Goal: Check status

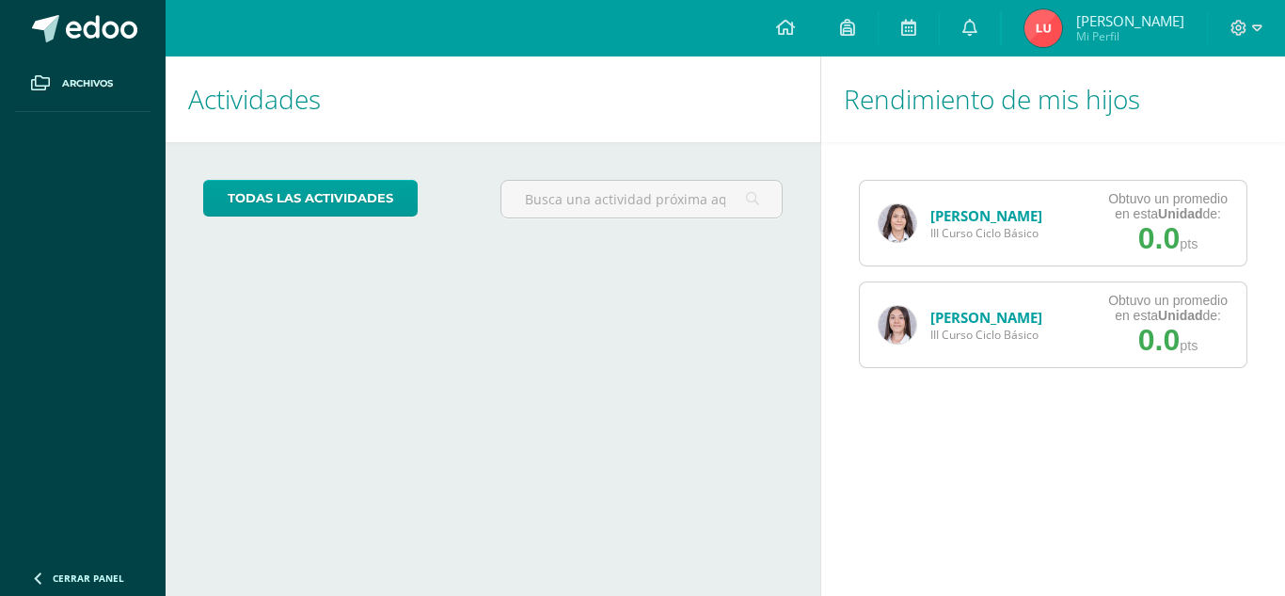
click at [894, 325] on img at bounding box center [898, 325] width 38 height 38
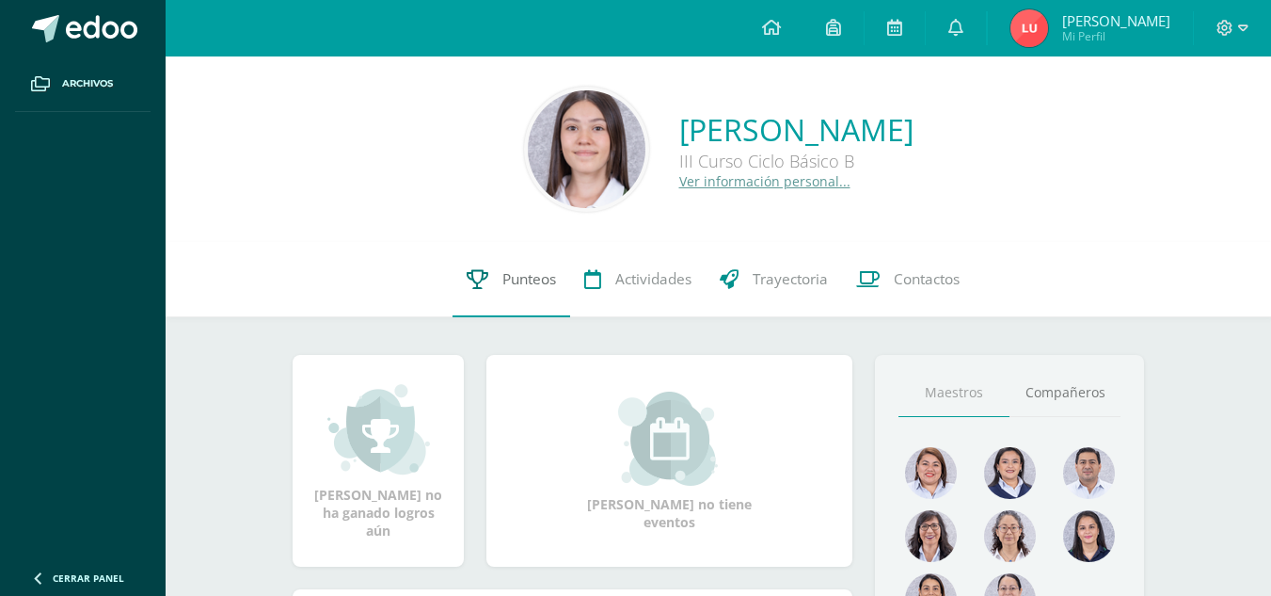
click at [519, 281] on span "Punteos" at bounding box center [529, 279] width 54 height 20
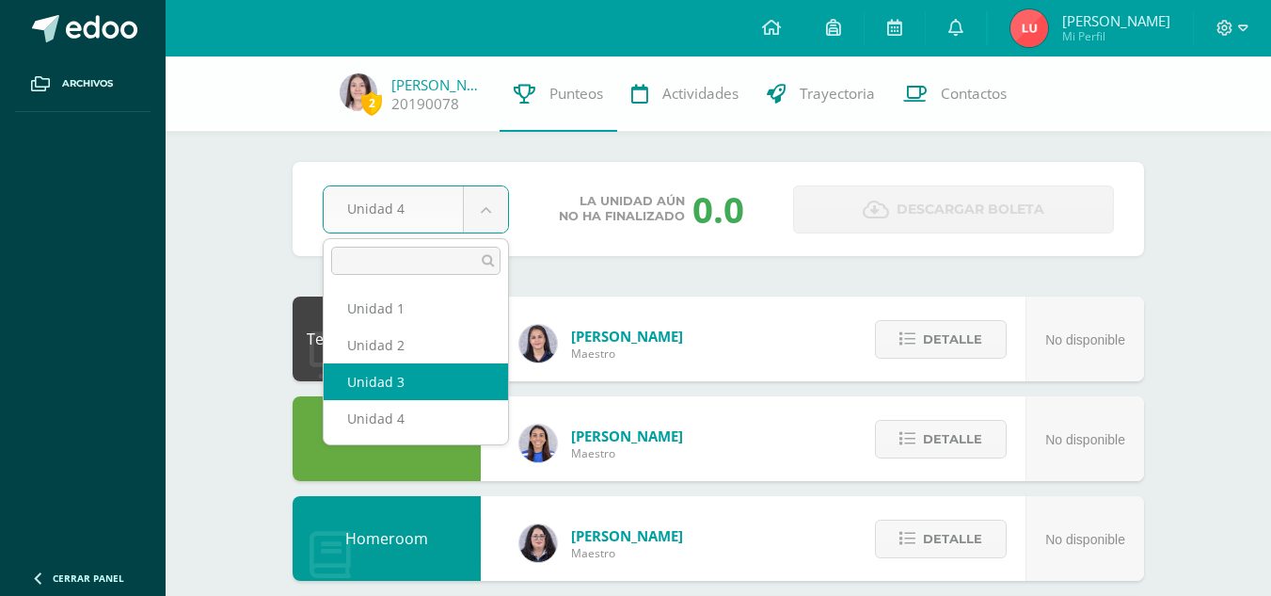
select select "Unidad 3"
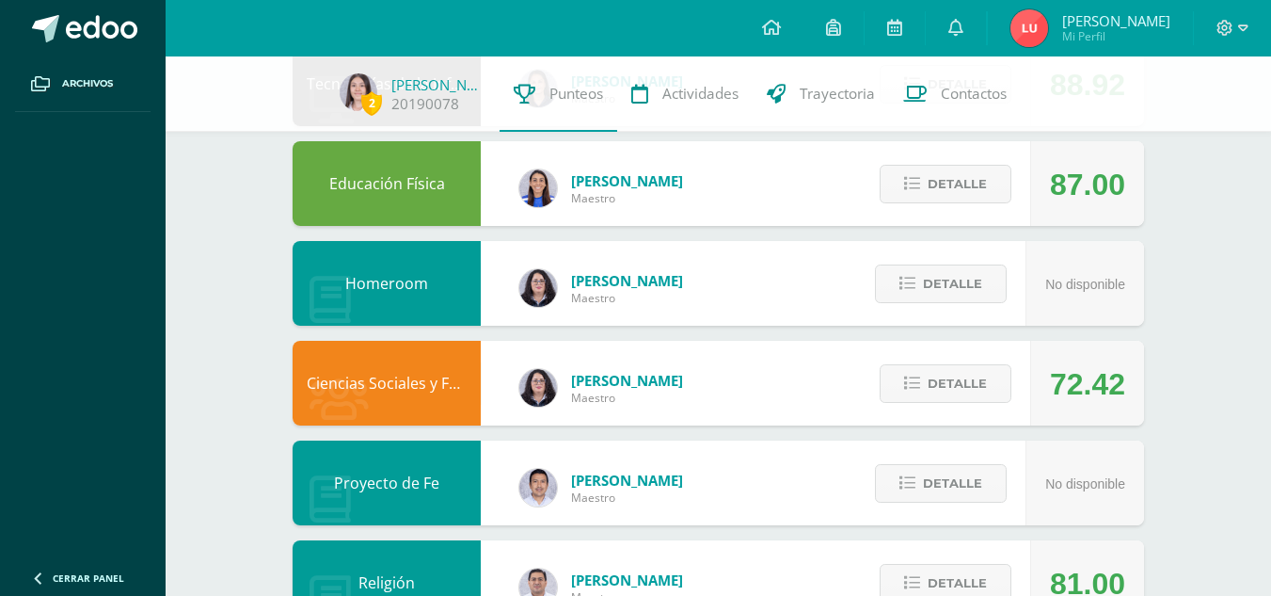
scroll to position [257, 0]
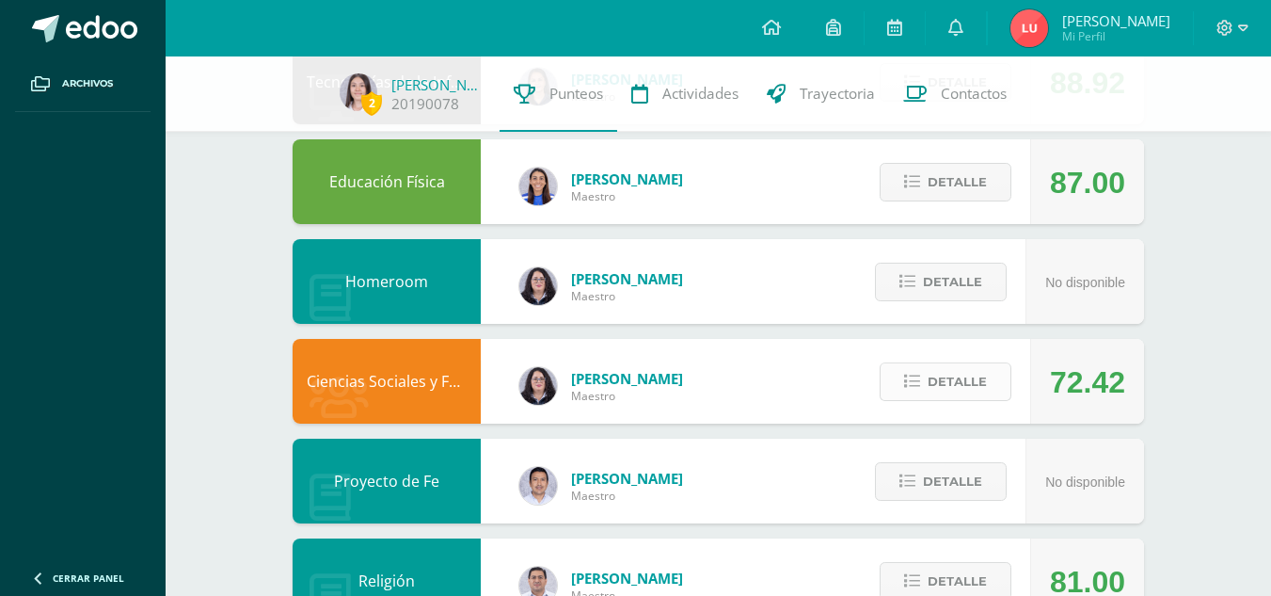
click at [961, 386] on span "Detalle" at bounding box center [957, 381] width 59 height 35
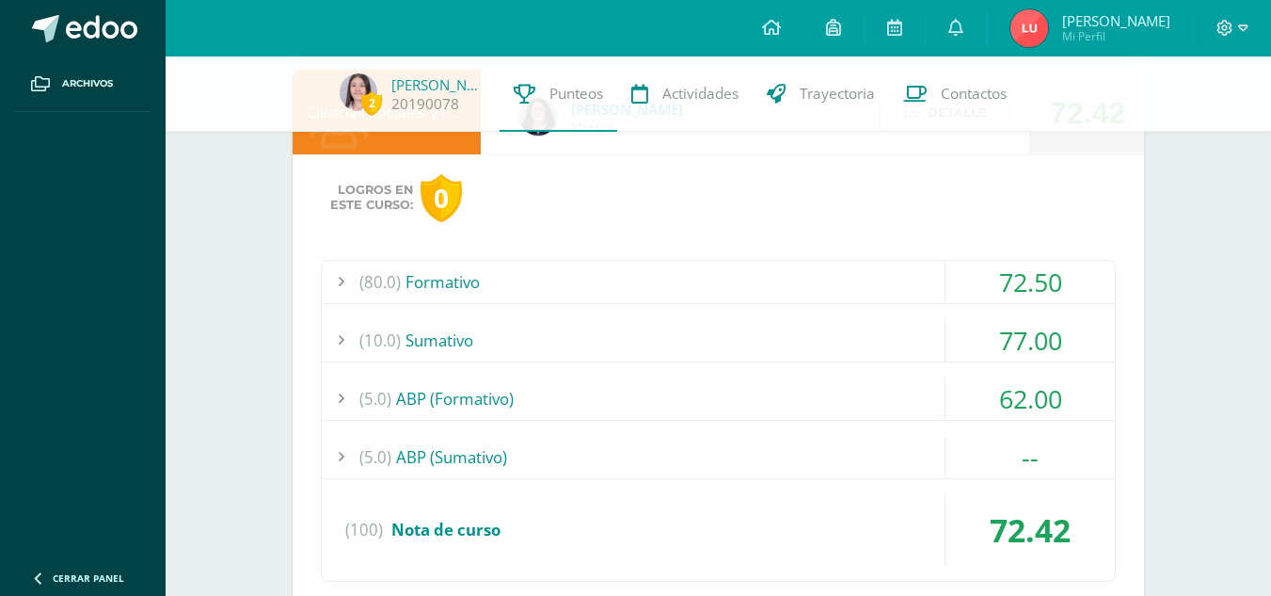
scroll to position [543, 0]
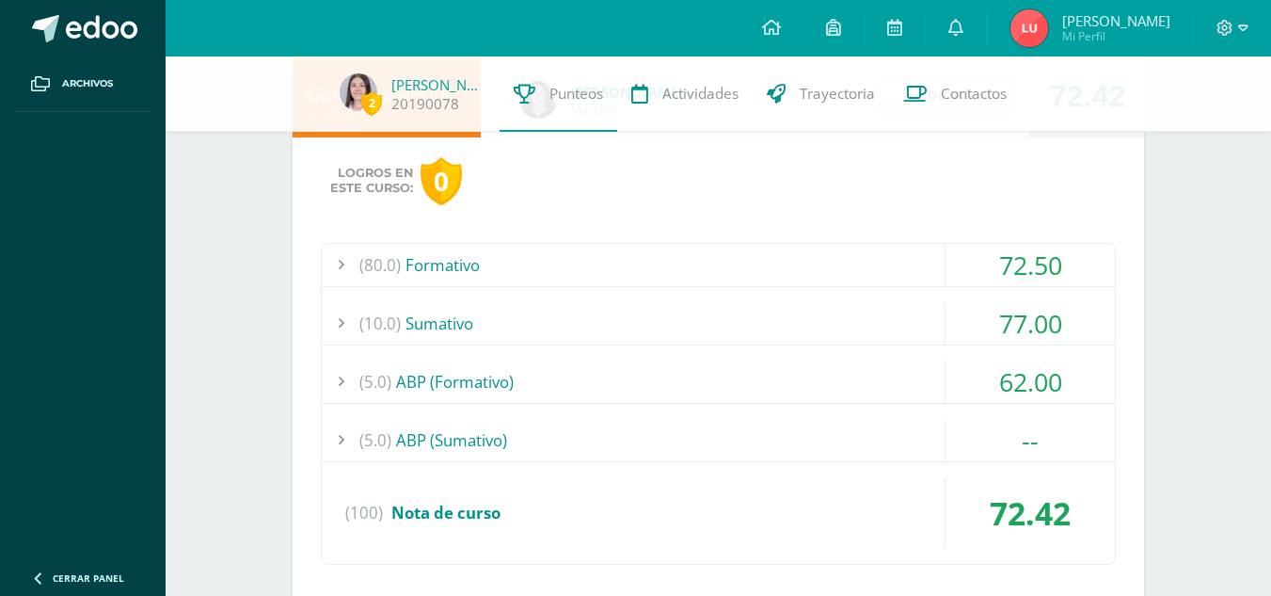
click at [543, 436] on div "(5.0) ABP (Sumativo)" at bounding box center [718, 440] width 793 height 42
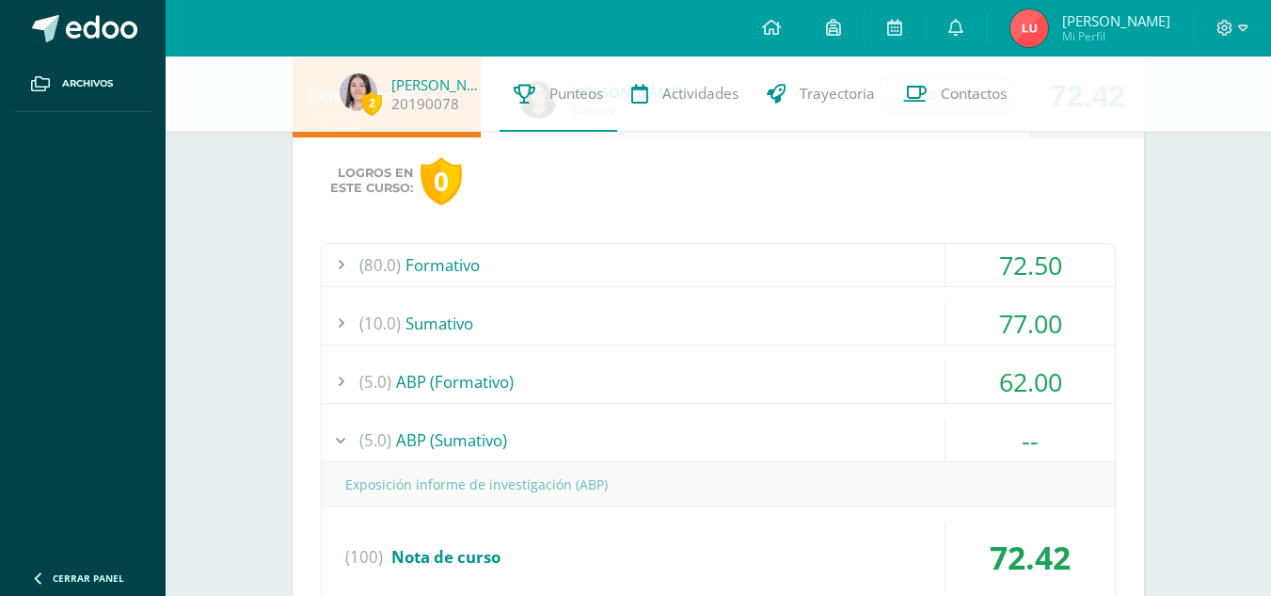
click at [543, 436] on div "(5.0) ABP (Sumativo)" at bounding box center [718, 440] width 793 height 42
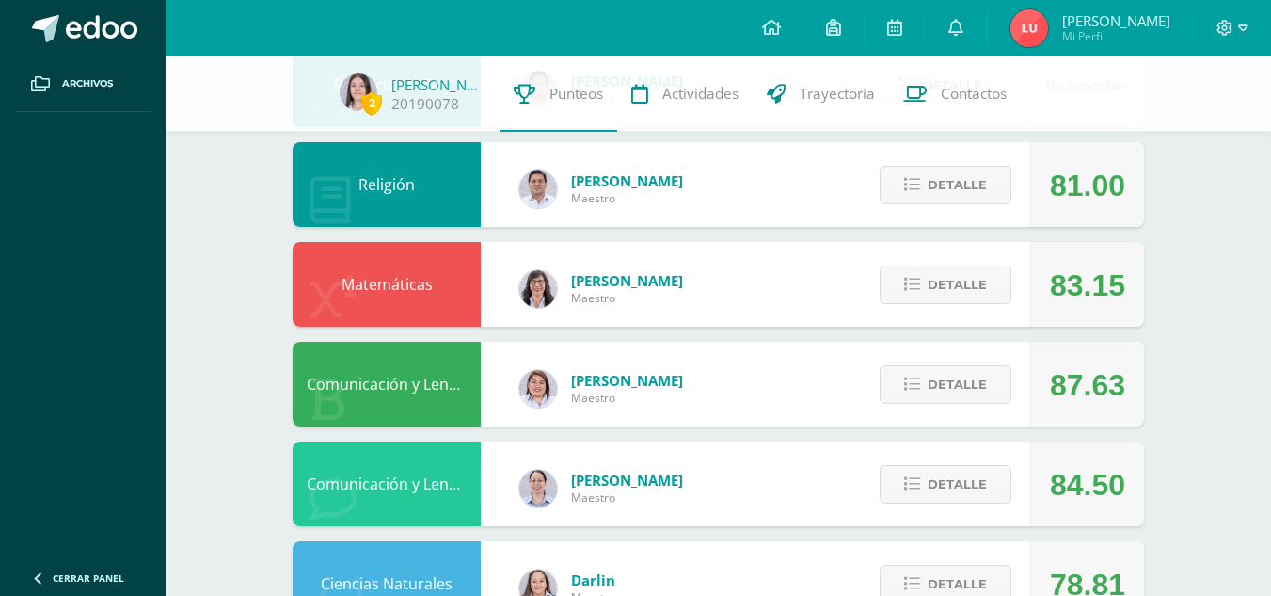
scroll to position [1133, 0]
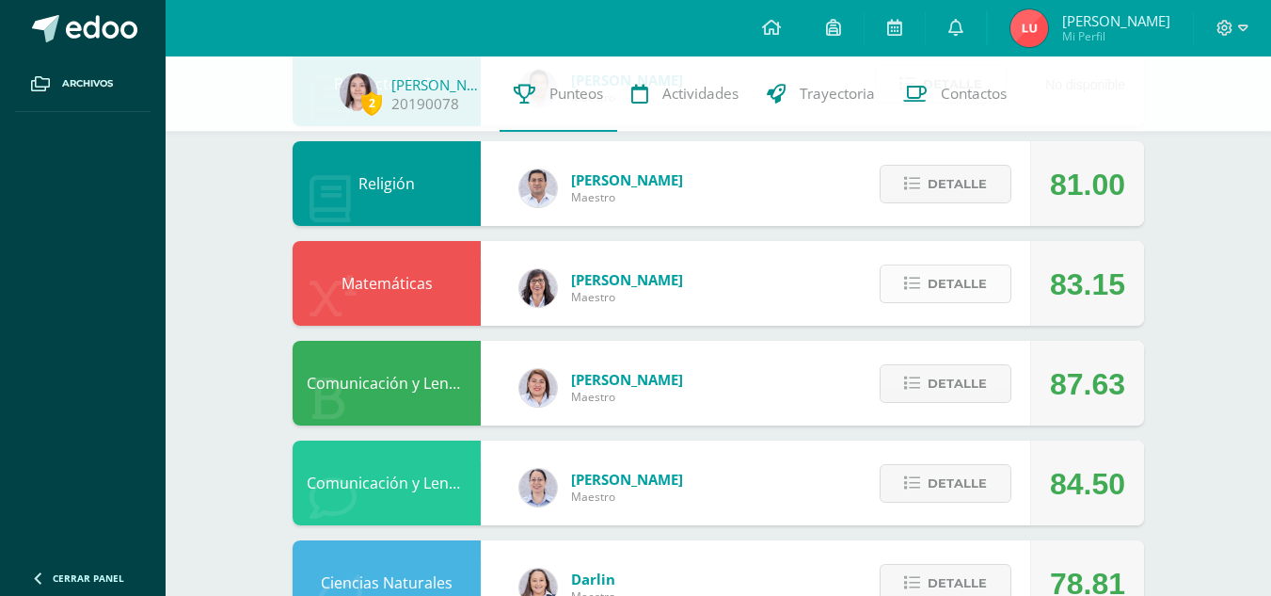
click at [957, 292] on span "Detalle" at bounding box center [957, 283] width 59 height 35
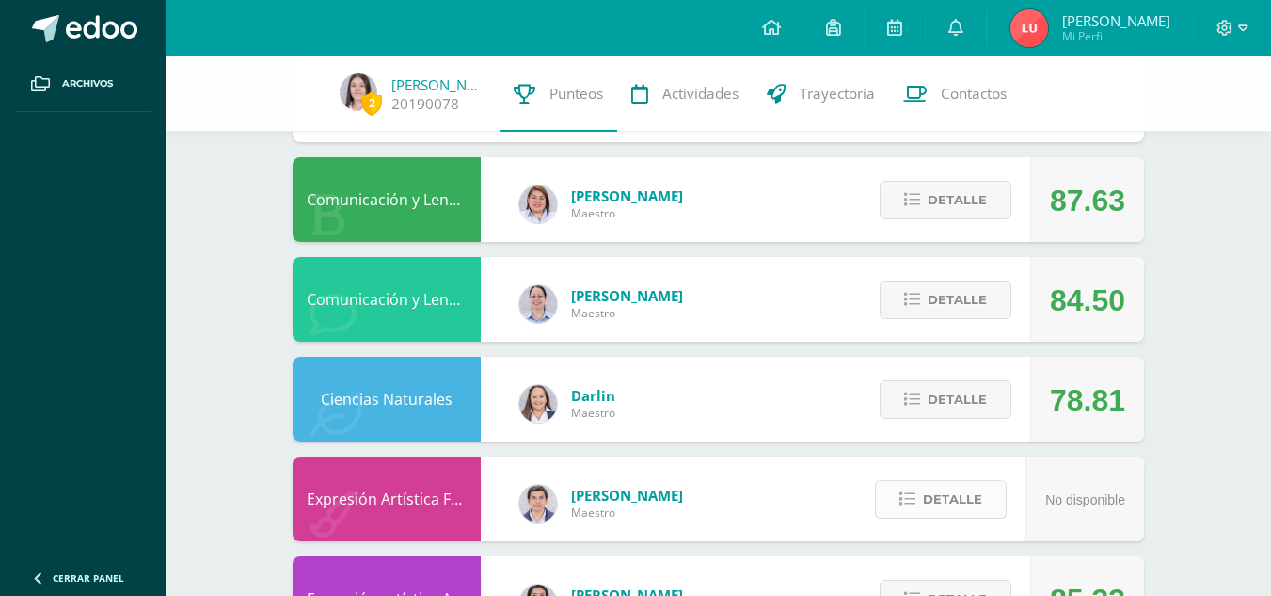
scroll to position [1793, 0]
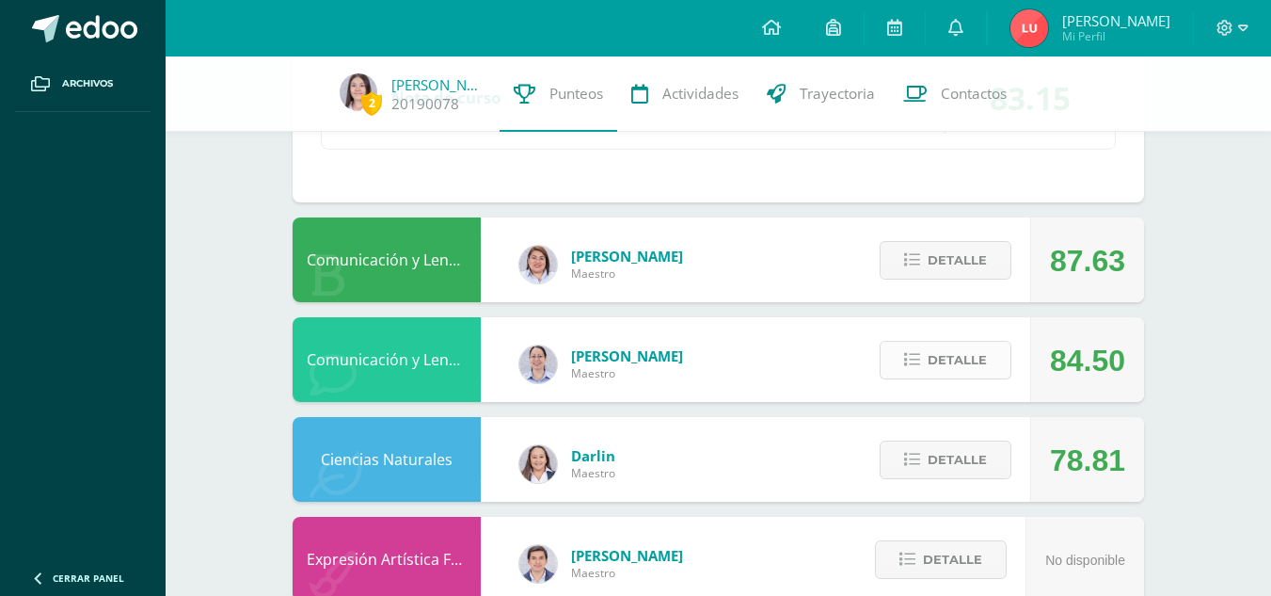
click at [945, 356] on span "Detalle" at bounding box center [957, 359] width 59 height 35
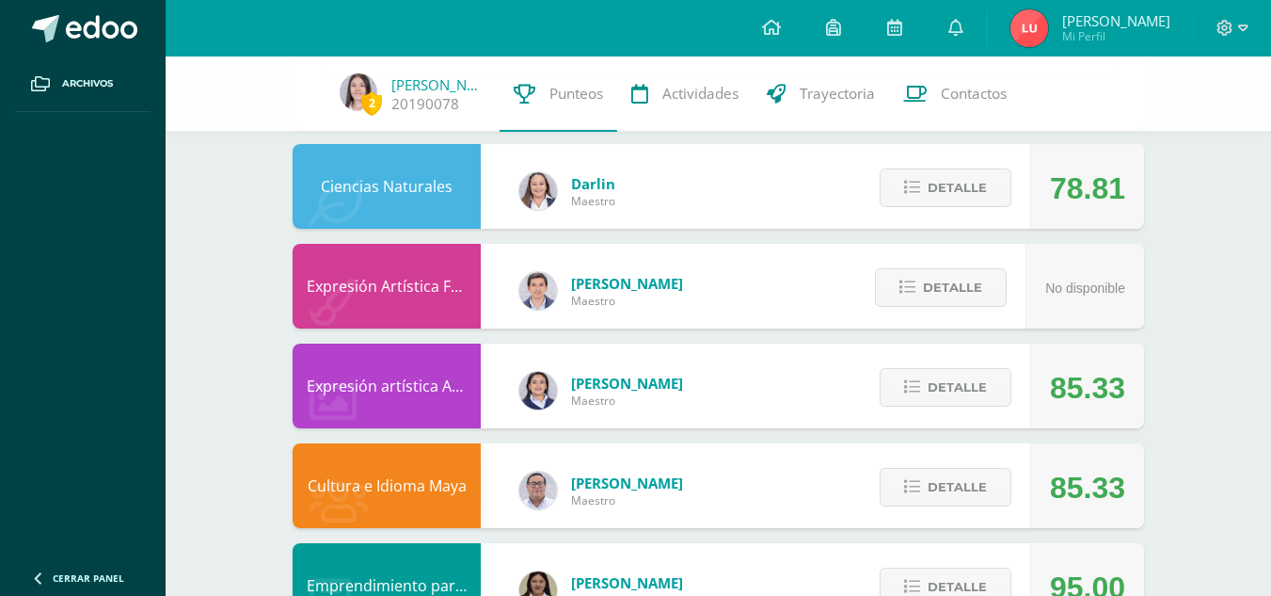
scroll to position [2837, 0]
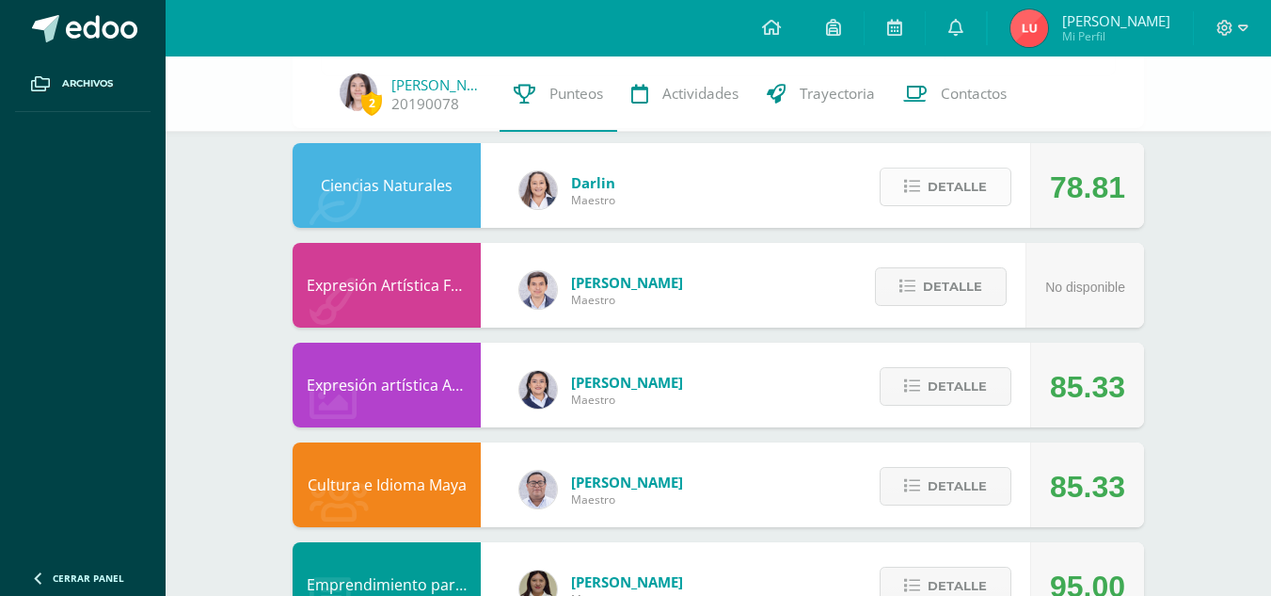
click at [976, 189] on span "Detalle" at bounding box center [957, 186] width 59 height 35
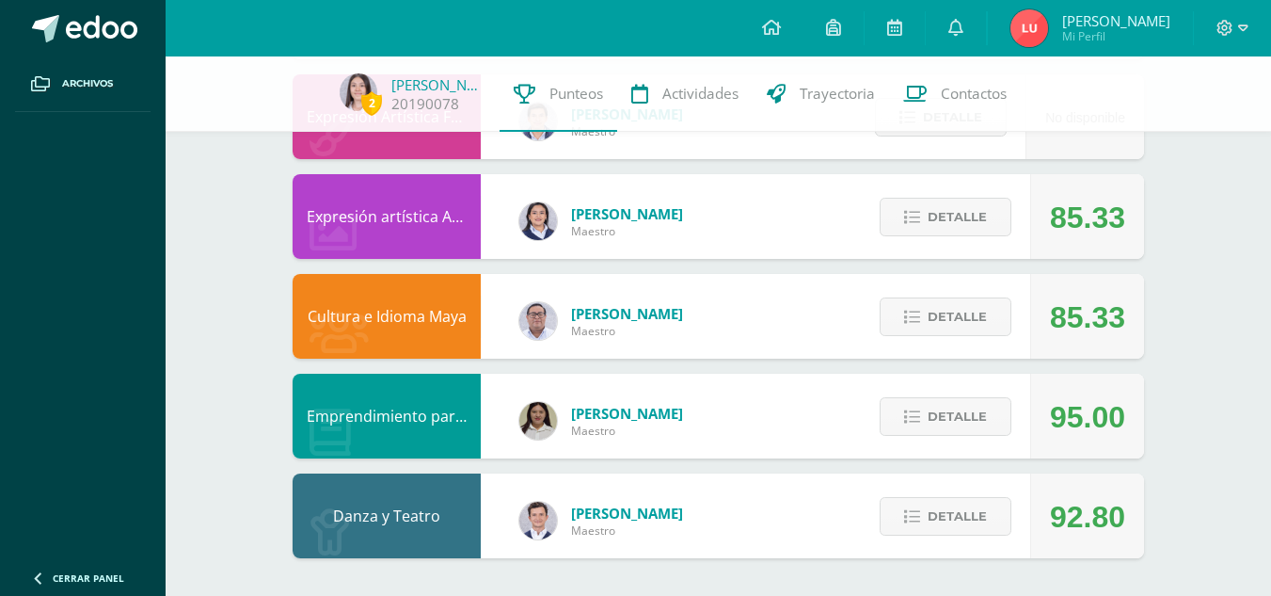
scroll to position [3566, 0]
